Goal: Find contact information: Find contact information

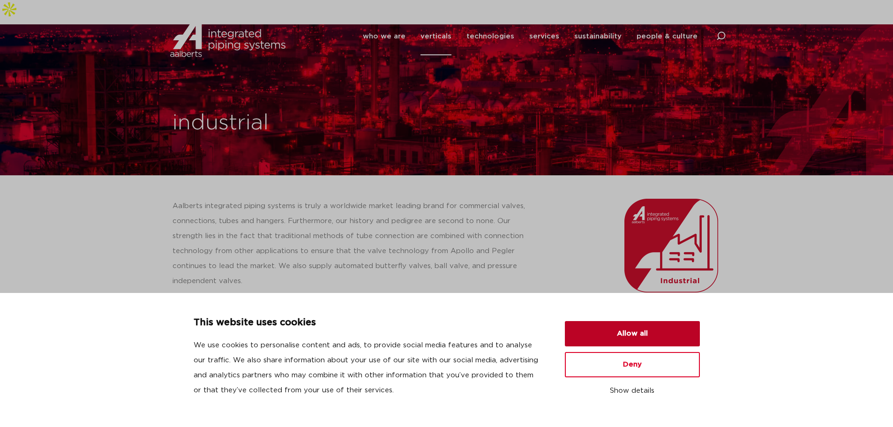
click at [653, 330] on button "Allow all" at bounding box center [632, 333] width 135 height 25
click at [637, 335] on button "Allow all" at bounding box center [632, 333] width 135 height 25
click at [630, 335] on button "Allow all" at bounding box center [632, 333] width 135 height 25
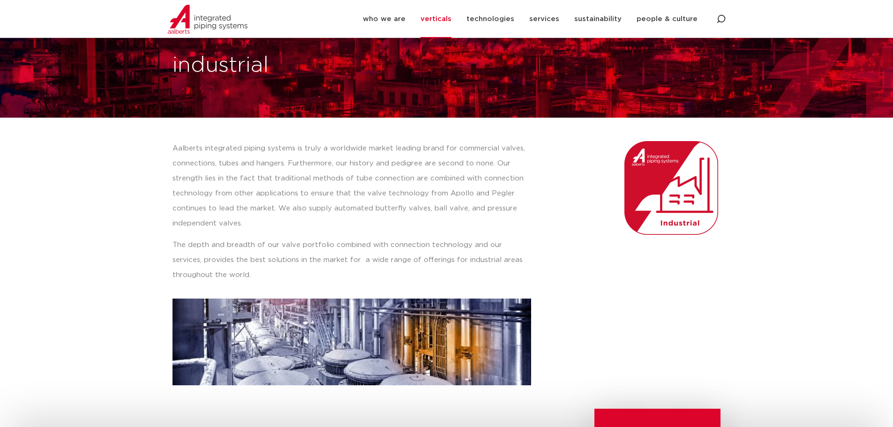
scroll to position [277, 0]
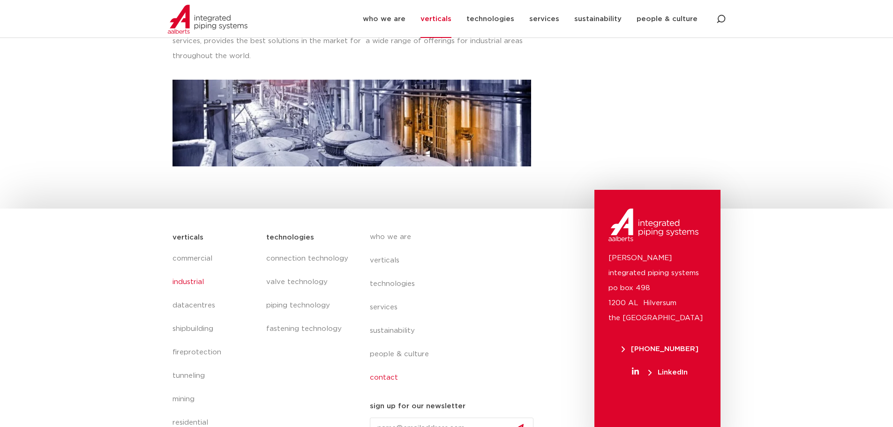
click at [390, 366] on link "contact" at bounding box center [456, 377] width 172 height 23
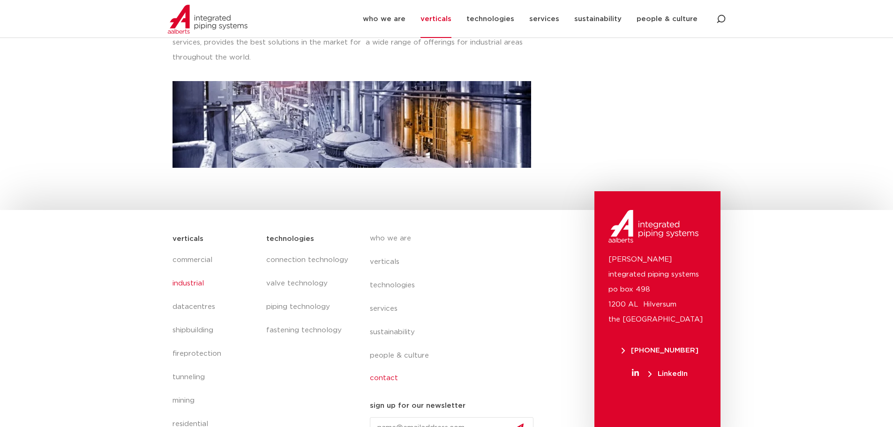
scroll to position [275, 0]
click at [665, 371] on span "LinkedIn" at bounding box center [668, 374] width 39 height 7
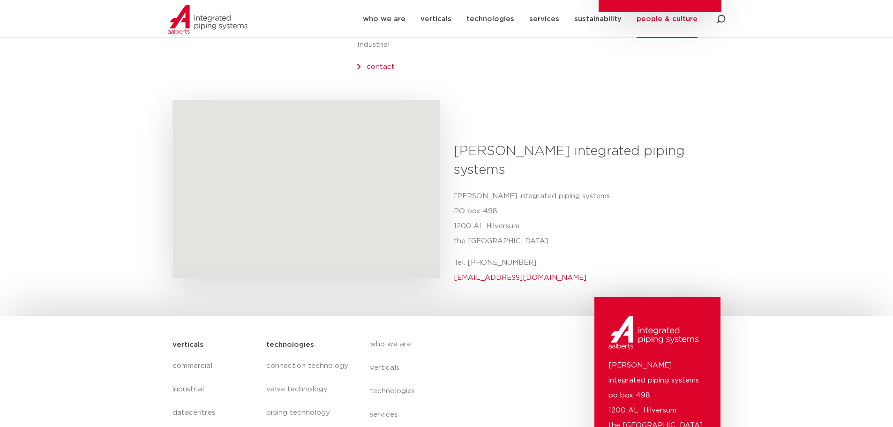
scroll to position [328, 0]
